Goal: Book appointment/travel/reservation

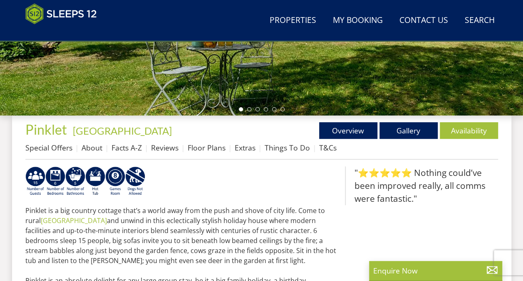
scroll to position [249, 0]
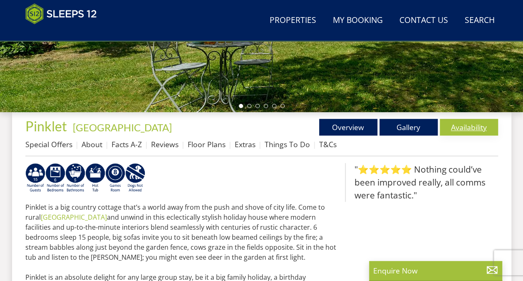
click at [467, 126] on link "Availability" at bounding box center [469, 127] width 58 height 17
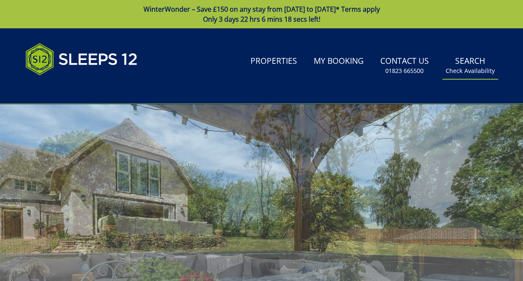
click at [481, 65] on link "Search Check Availability" at bounding box center [471, 65] width 56 height 27
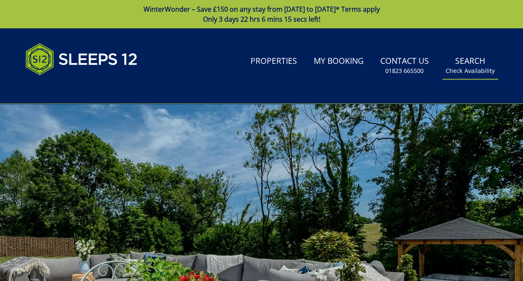
click at [471, 68] on small "Check Availability" at bounding box center [470, 71] width 49 height 8
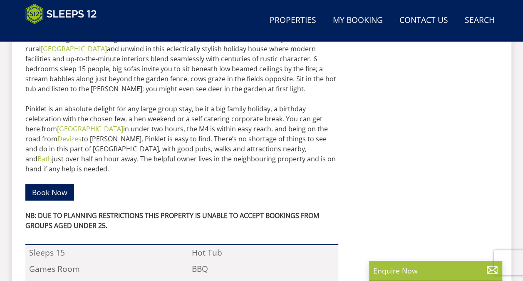
scroll to position [426, 0]
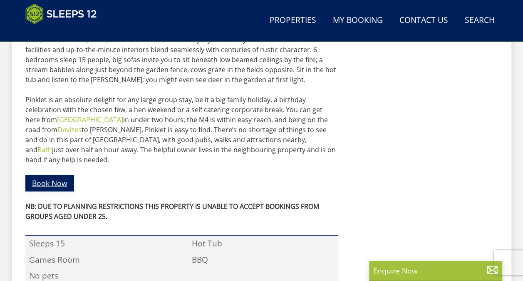
click at [52, 174] on link "Book Now" at bounding box center [49, 182] width 49 height 16
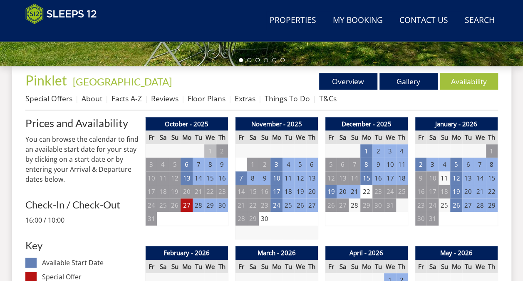
scroll to position [293, 0]
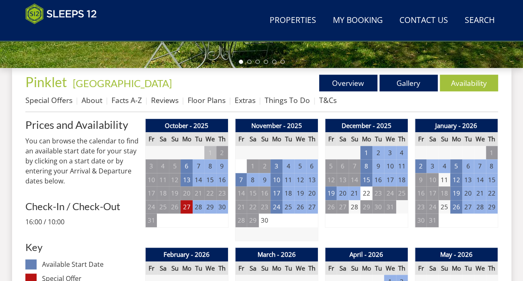
scroll to position [426, 0]
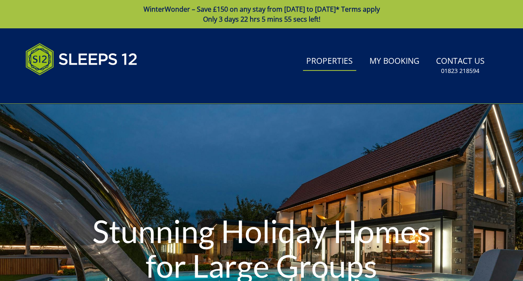
click at [339, 64] on link "Properties" at bounding box center [329, 61] width 53 height 19
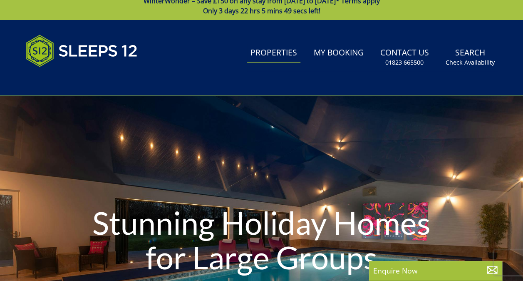
scroll to position [25, 0]
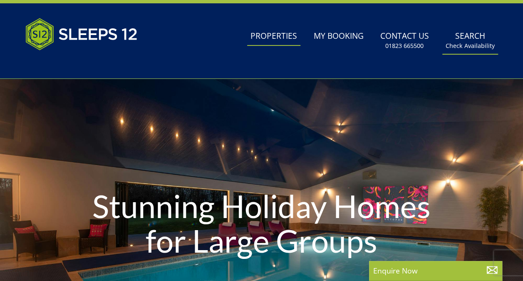
click at [457, 45] on small "Check Availability" at bounding box center [470, 46] width 49 height 8
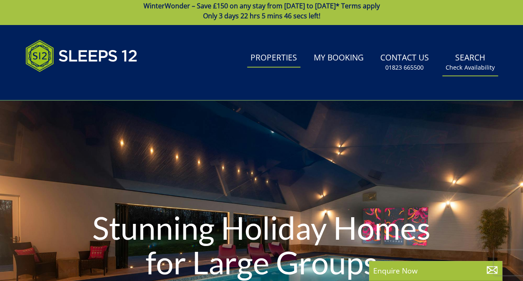
scroll to position [0, 0]
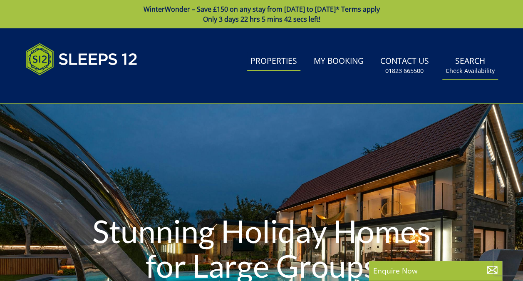
click at [474, 66] on link "Search Check Availability" at bounding box center [471, 65] width 56 height 27
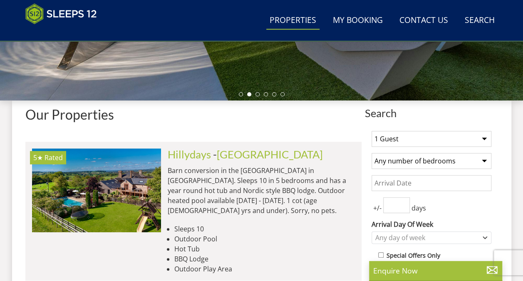
scroll to position [273, 0]
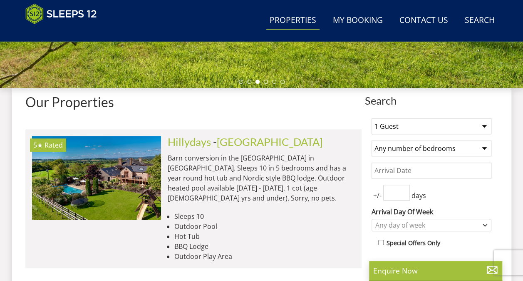
click at [484, 125] on select "1 Guest 2 Guests 3 Guests 4 Guests 5 Guests 6 Guests 7 Guests 8 Guests 9 Guests…" at bounding box center [432, 126] width 120 height 16
click at [486, 125] on select "1 Guest 2 Guests 3 Guests 4 Guests 5 Guests 6 Guests 7 Guests 8 Guests 9 Guests…" at bounding box center [432, 126] width 120 height 16
select select "15"
click at [372, 118] on select "1 Guest 2 Guests 3 Guests 4 Guests 5 Guests 6 Guests 7 Guests 8 Guests 9 Guests…" at bounding box center [432, 126] width 120 height 16
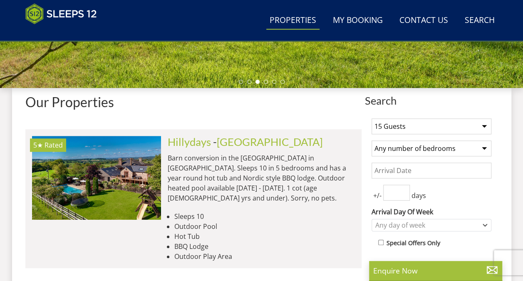
click at [487, 148] on select "Any number of bedrooms 4 Bedrooms 5 Bedrooms 6 Bedrooms 7 Bedrooms 8 Bedrooms 9…" at bounding box center [432, 148] width 120 height 16
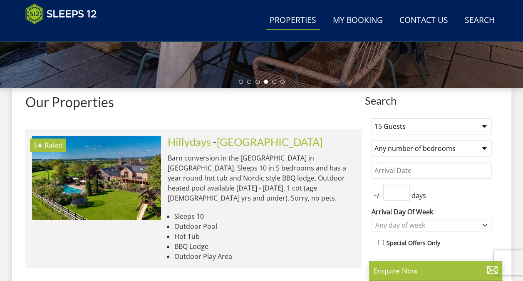
select select "8"
click at [372, 140] on select "Any number of bedrooms 4 Bedrooms 5 Bedrooms 6 Bedrooms 7 Bedrooms 8 Bedrooms 9…" at bounding box center [432, 148] width 120 height 16
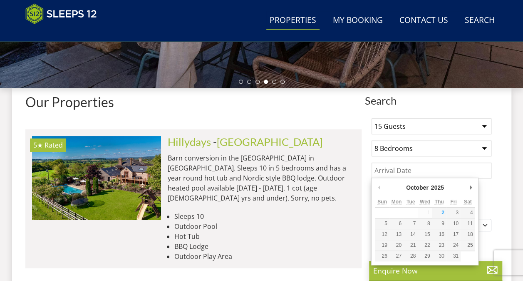
click at [414, 172] on input "Date" at bounding box center [432, 170] width 120 height 16
type input "[DATE]"
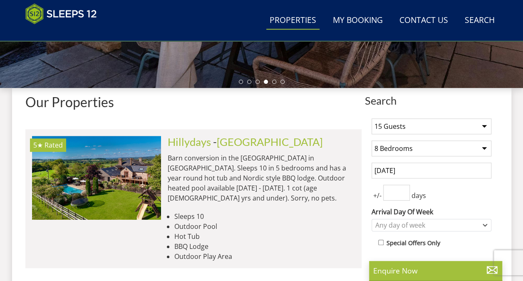
click at [394, 192] on input "number" at bounding box center [397, 192] width 27 height 16
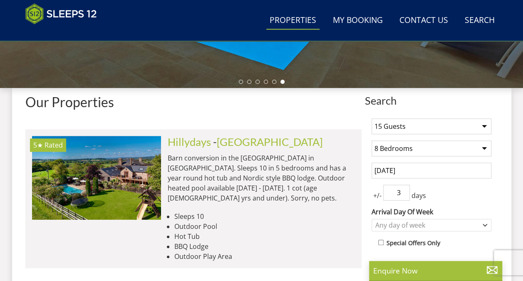
type input "3"
click at [485, 224] on icon "Combobox" at bounding box center [486, 225] width 4 height 2
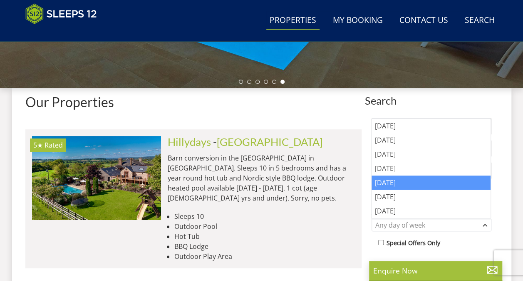
click at [391, 184] on div "[DATE]" at bounding box center [431, 182] width 119 height 14
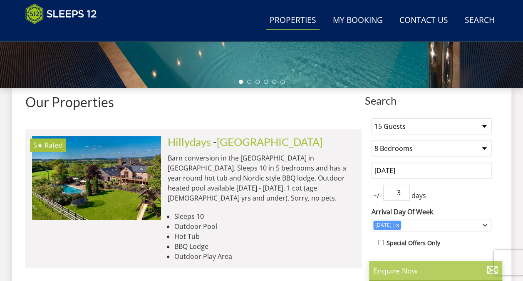
click at [411, 268] on p "Enquire Now" at bounding box center [436, 270] width 125 height 11
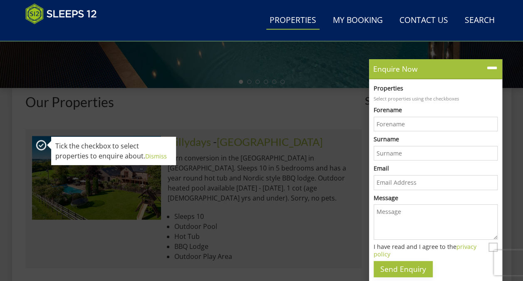
scroll to position [0, 0]
click at [319, 184] on p "Barn conversion in the [GEOGRAPHIC_DATA] in [GEOGRAPHIC_DATA]. Sleeps 10 in 5 b…" at bounding box center [261, 178] width 187 height 50
click at [336, 231] on li "Hot Tub" at bounding box center [264, 236] width 181 height 10
click at [319, 112] on div "Our Properties" at bounding box center [193, 105] width 336 height 21
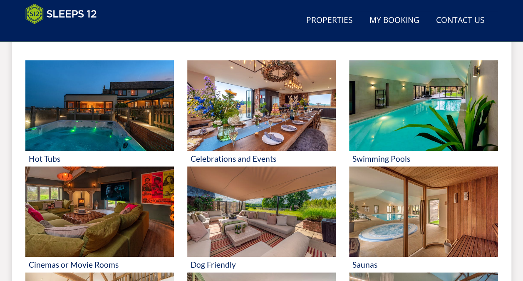
scroll to position [346, 0]
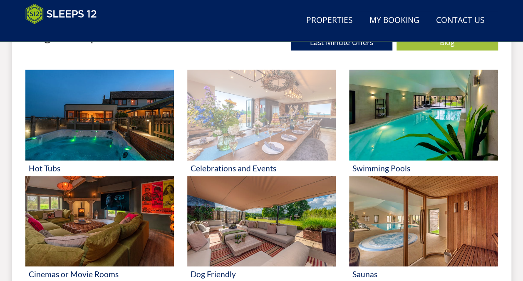
click at [287, 110] on img at bounding box center [261, 115] width 149 height 91
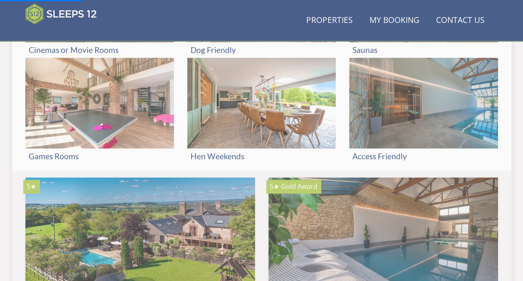
scroll to position [0, 0]
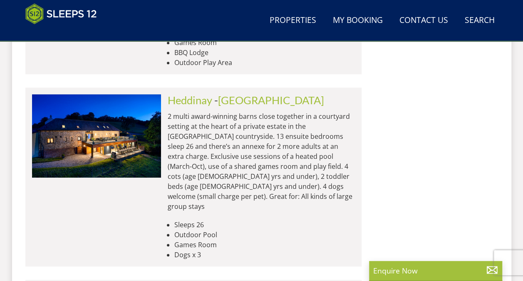
scroll to position [3449, 0]
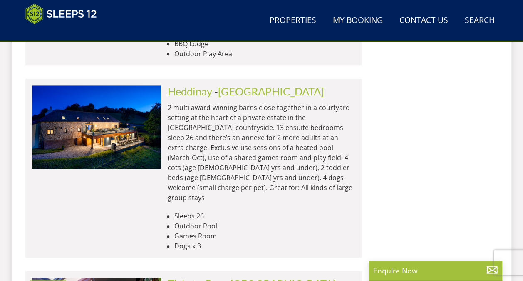
click at [231, 277] on span "- [GEOGRAPHIC_DATA]" at bounding box center [282, 283] width 110 height 12
click at [181, 277] on link "Tickety-Boo" at bounding box center [196, 283] width 57 height 12
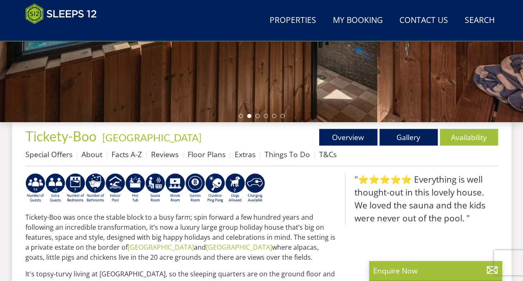
scroll to position [254, 0]
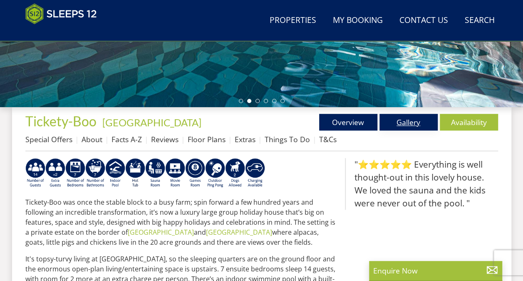
click at [399, 120] on link "Gallery" at bounding box center [409, 122] width 58 height 17
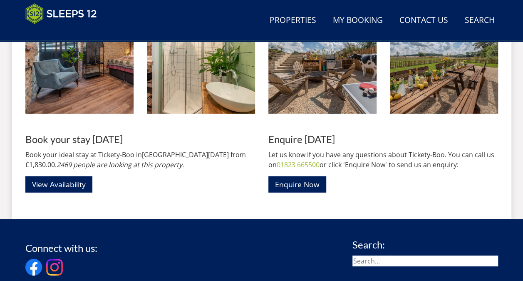
scroll to position [1264, 0]
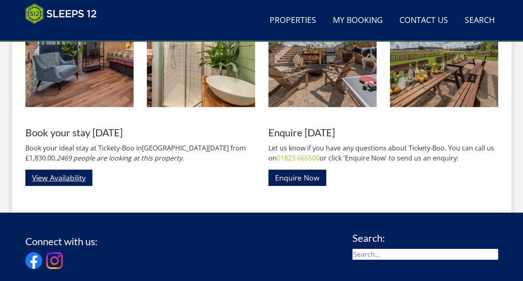
click at [72, 174] on link "View Availability" at bounding box center [58, 177] width 67 height 16
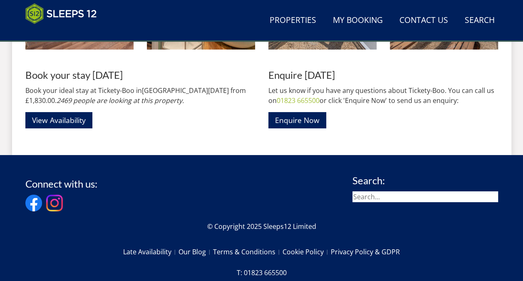
scroll to position [1384, 0]
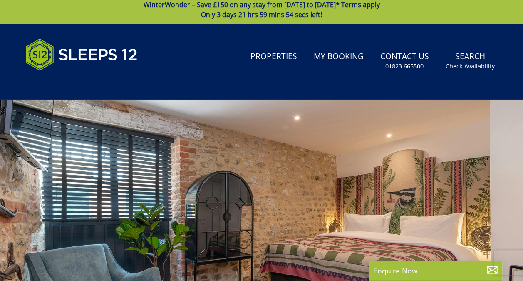
scroll to position [7, 0]
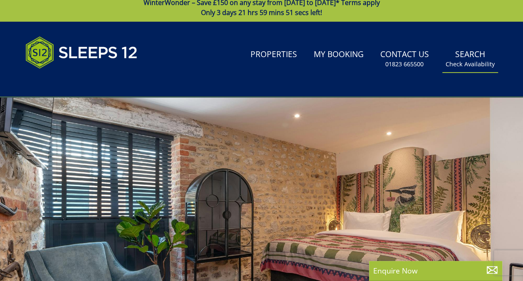
click at [468, 56] on link "Search Check Availability" at bounding box center [471, 58] width 56 height 27
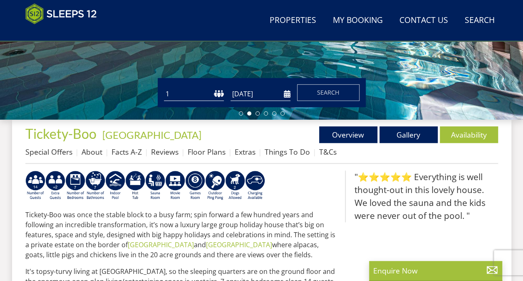
scroll to position [238, 0]
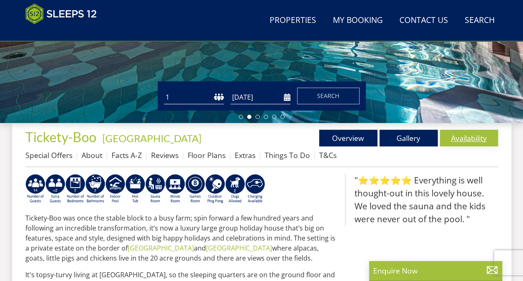
click at [461, 137] on link "Availability" at bounding box center [469, 138] width 58 height 17
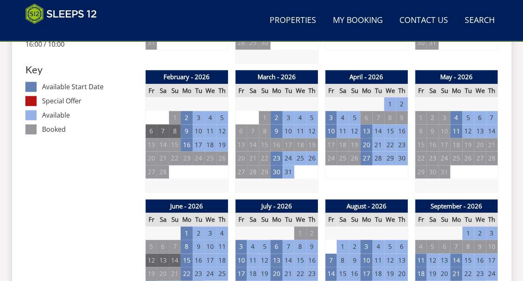
scroll to position [432, 0]
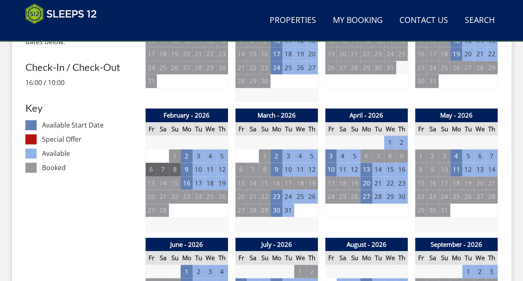
click at [389, 140] on td "1" at bounding box center [390, 142] width 12 height 14
click at [391, 141] on td "1" at bounding box center [390, 142] width 12 height 14
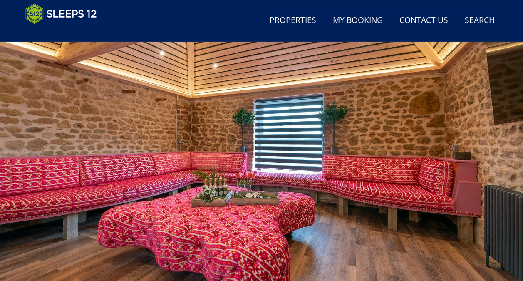
scroll to position [0, 0]
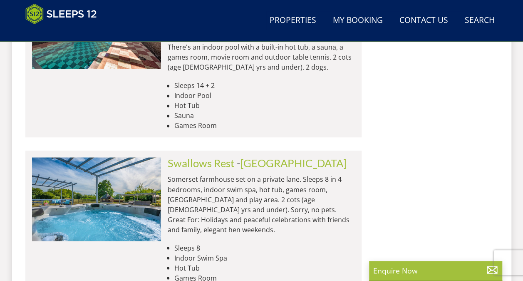
scroll to position [3737, 0]
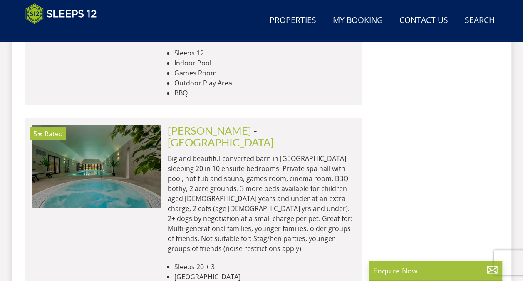
scroll to position [0, 0]
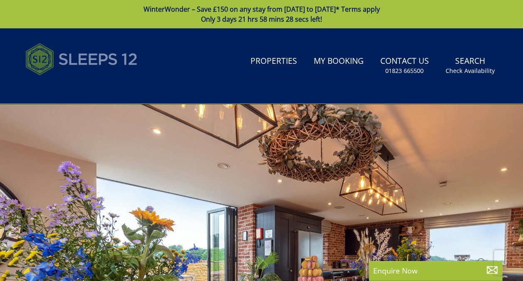
click at [90, 60] on img at bounding box center [81, 59] width 112 height 42
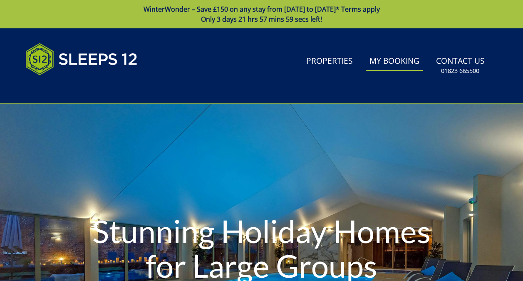
click at [394, 61] on link "My Booking" at bounding box center [394, 61] width 57 height 19
